Goal: Information Seeking & Learning: Check status

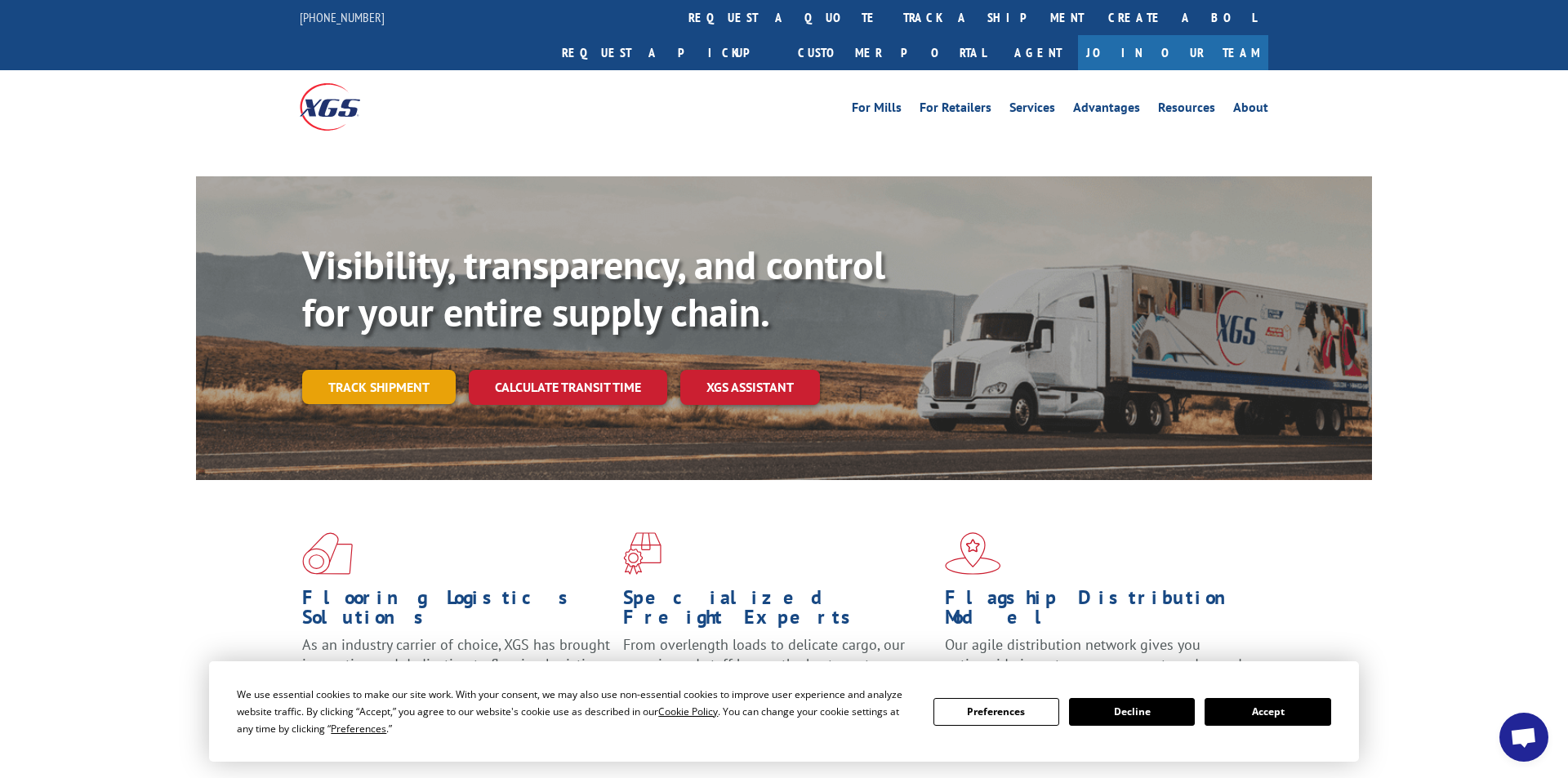
click at [329, 370] on link "Track shipment" at bounding box center [379, 388] width 154 height 35
click at [341, 370] on link "Track shipment" at bounding box center [379, 388] width 154 height 35
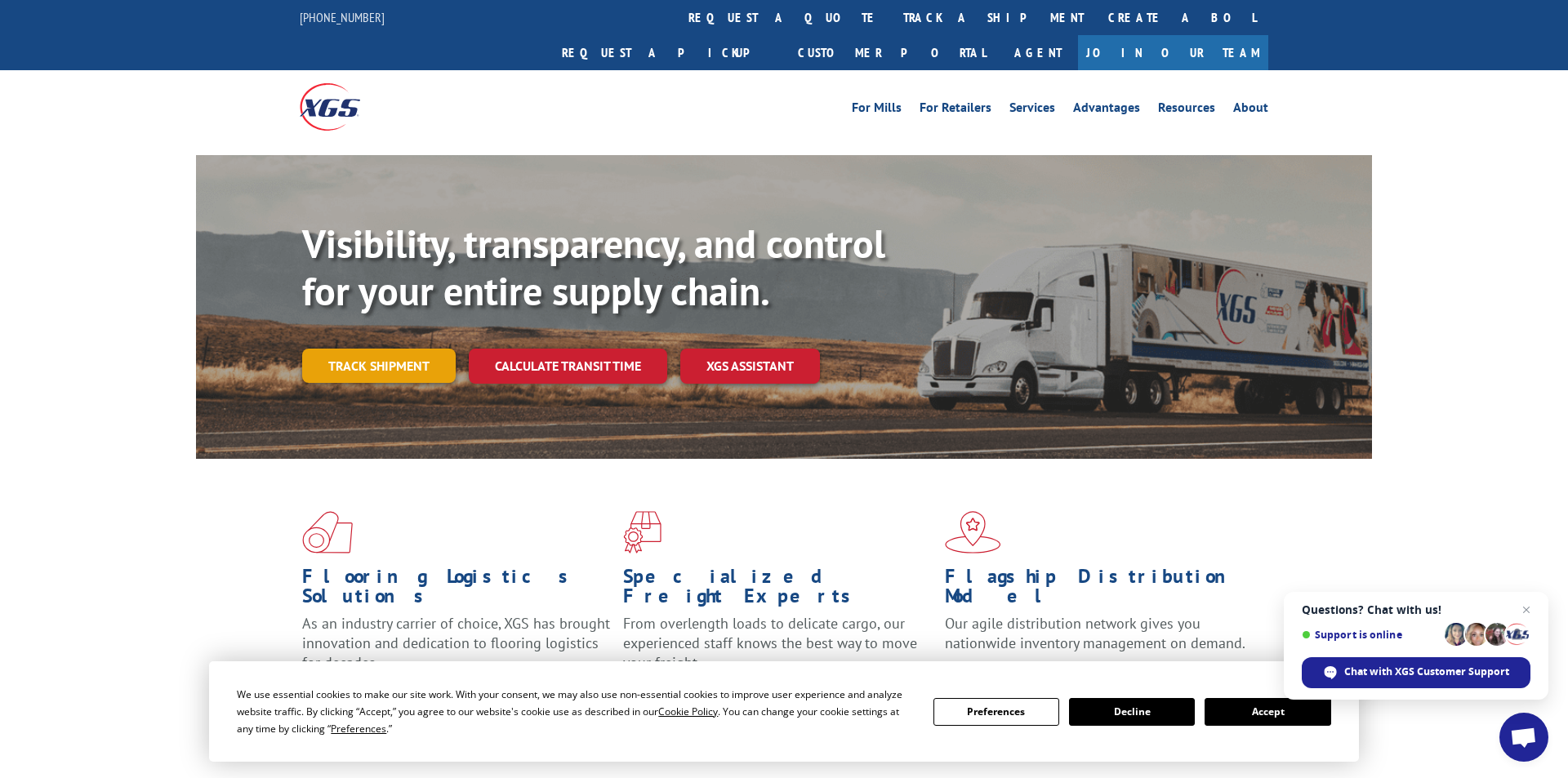
click at [382, 349] on link "Track shipment" at bounding box center [379, 366] width 154 height 35
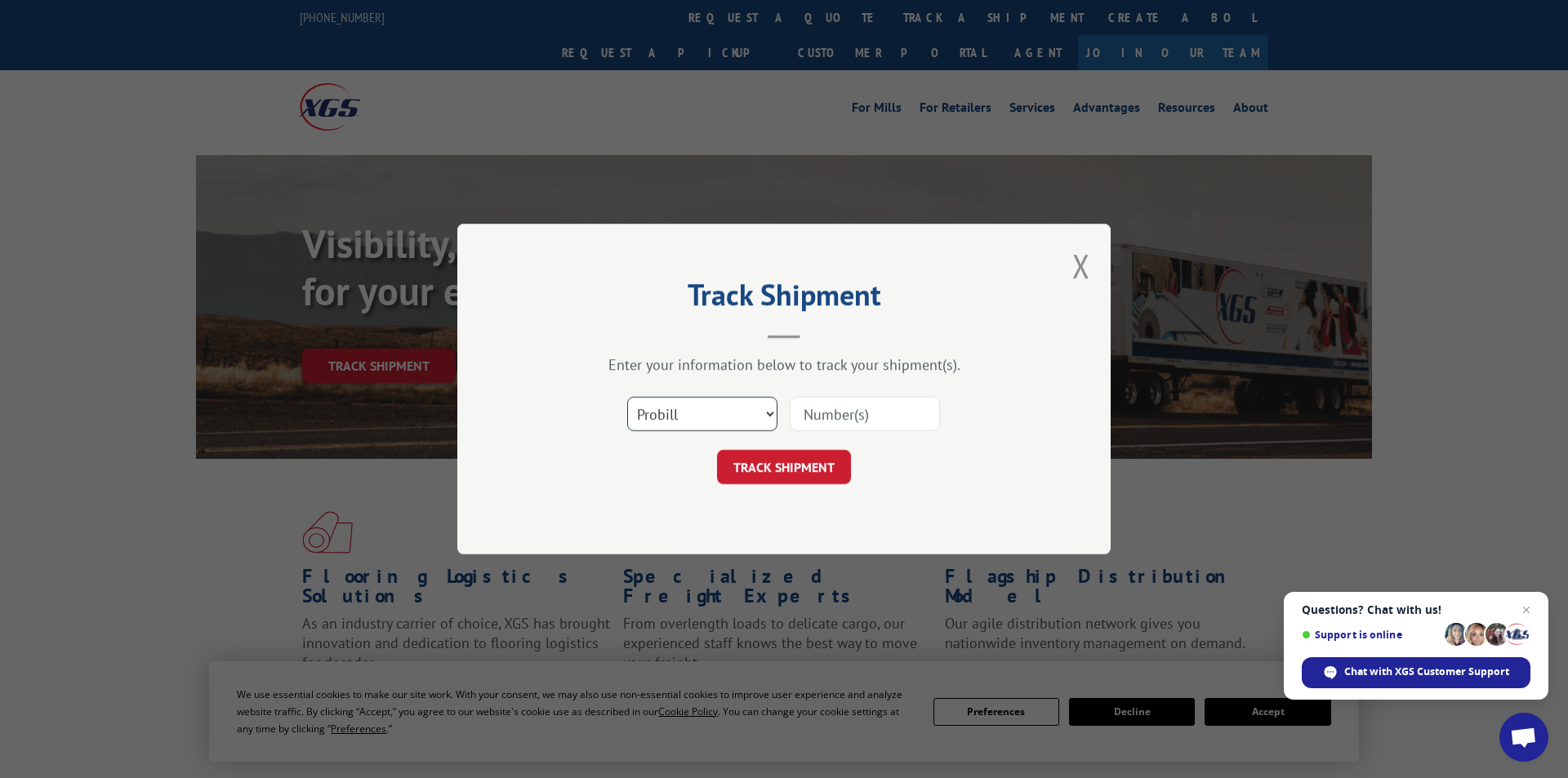
click at [627, 397] on select "Select category... Probill BOL PO" at bounding box center [702, 414] width 150 height 35
select select "po"
click option "PO" at bounding box center [0, 0] width 0 height 0
paste input "297952391"
type input "297952391"
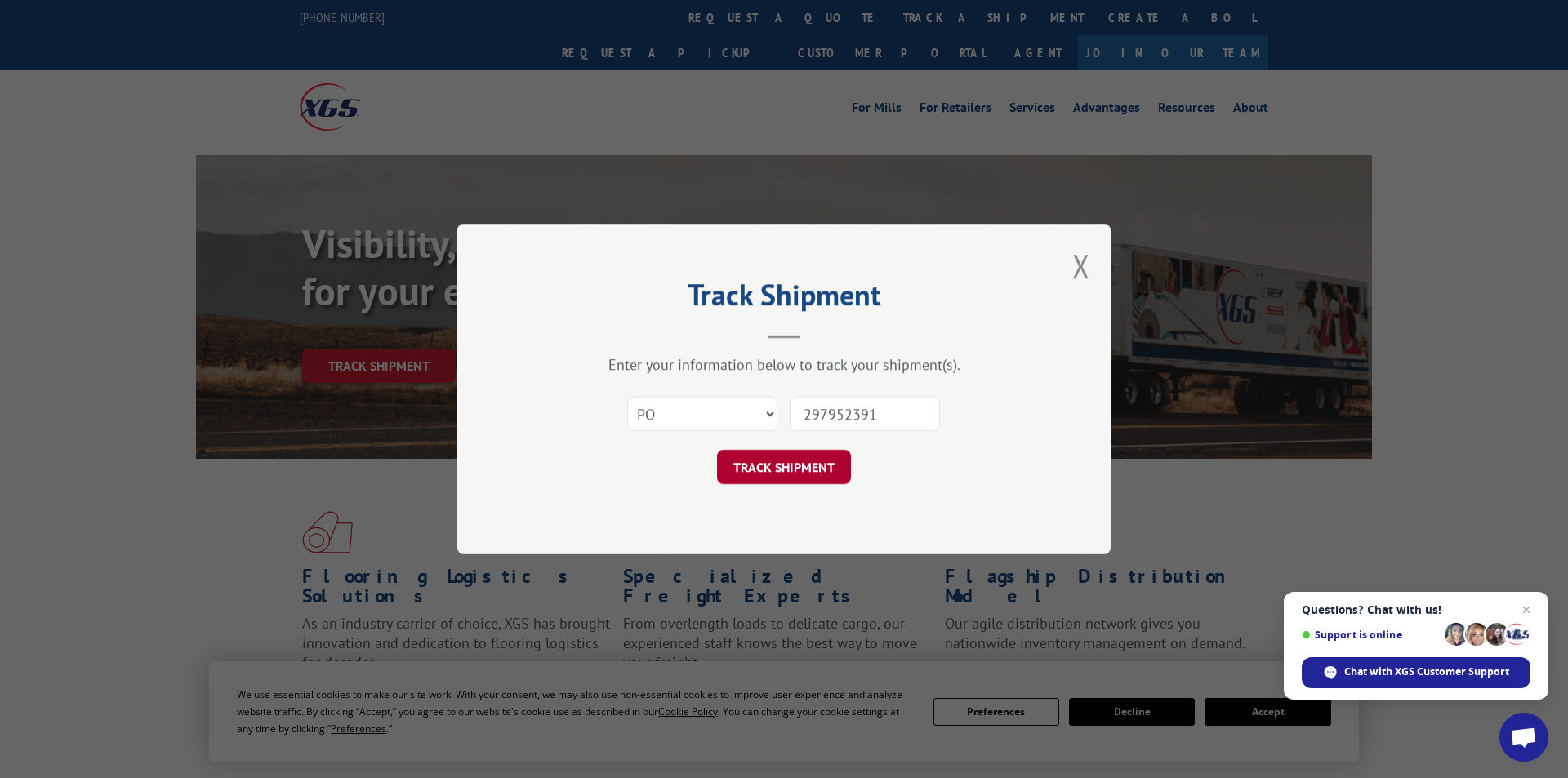
click at [793, 465] on button "TRACK SHIPMENT" at bounding box center [784, 468] width 134 height 35
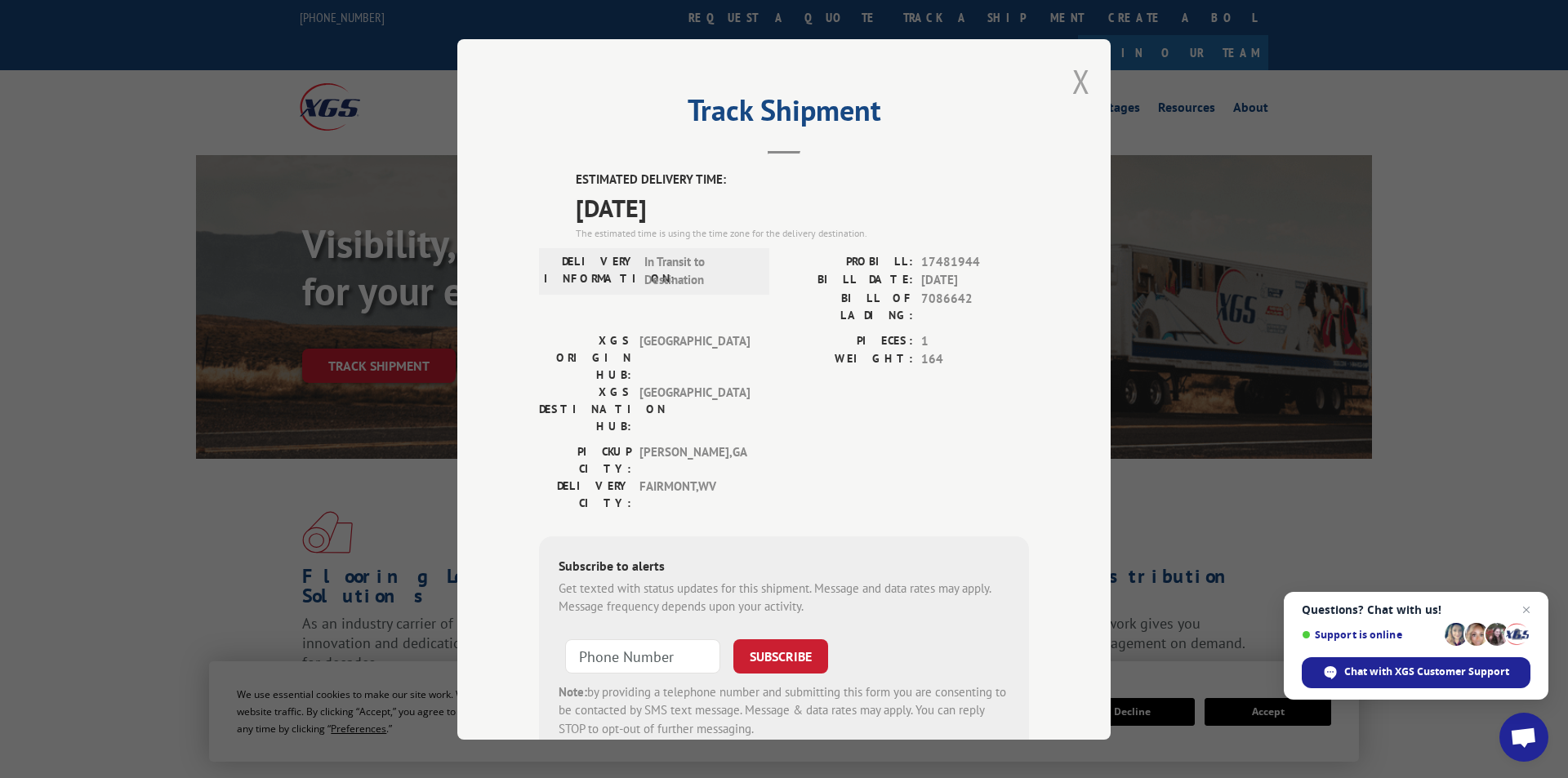
click at [1080, 74] on button "Close modal" at bounding box center [1081, 82] width 18 height 44
